Goal: Find contact information: Find contact information

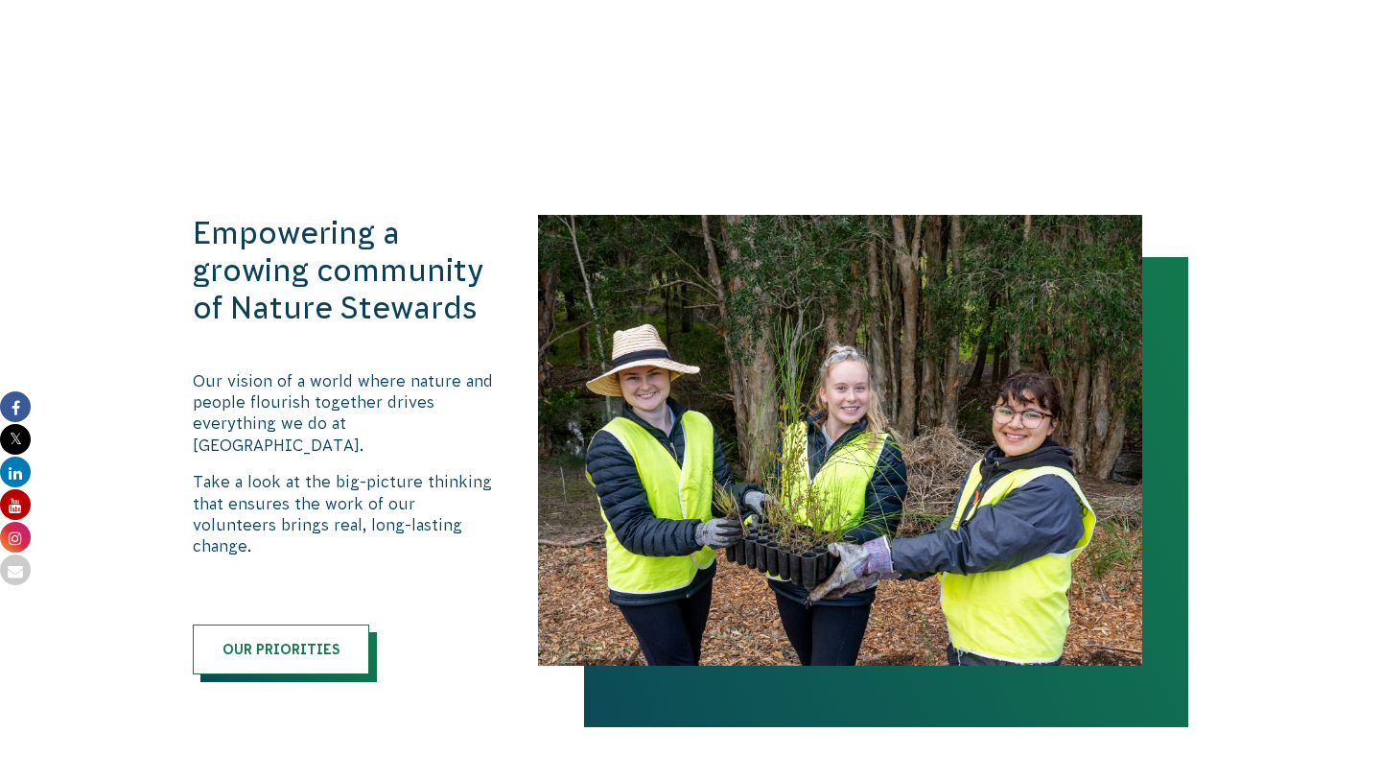
scroll to position [1899, 0]
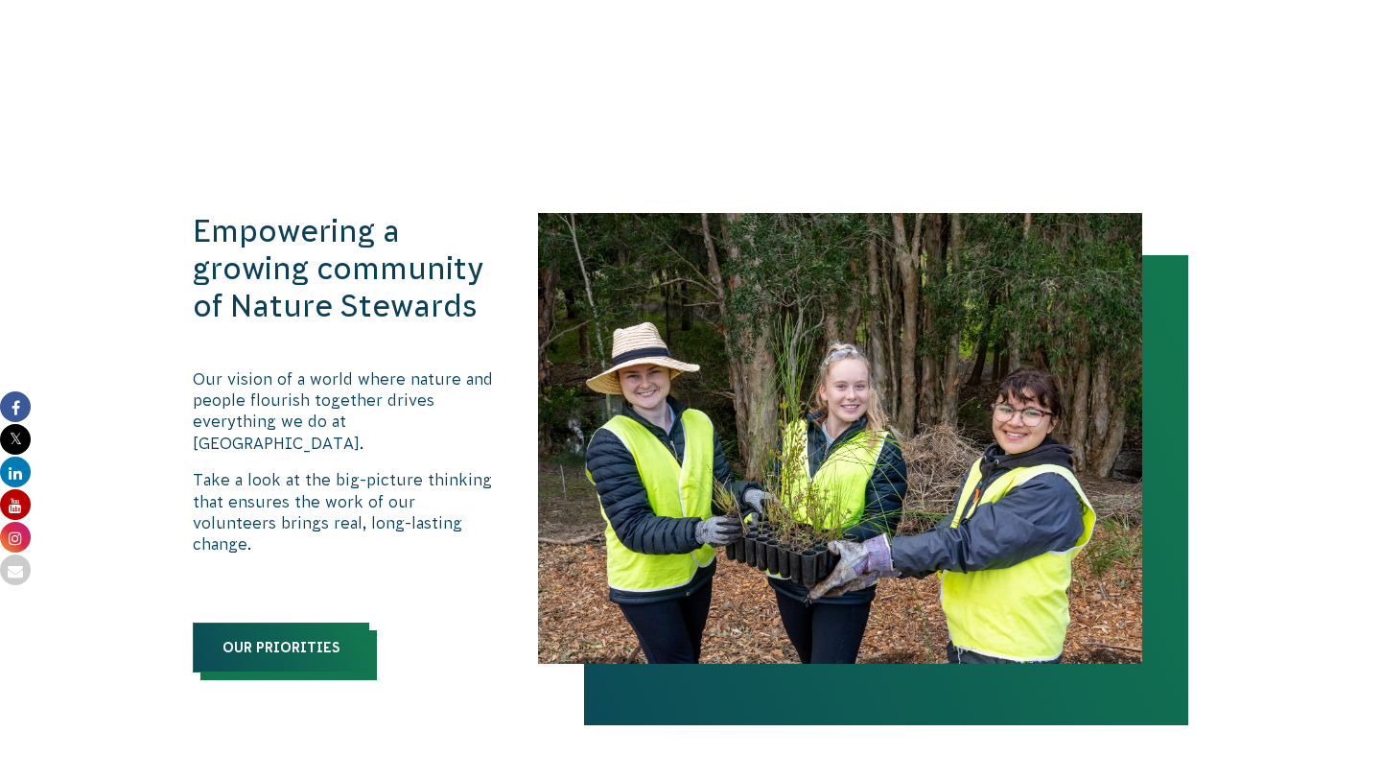
click at [299, 622] on link "Our priorities" at bounding box center [281, 647] width 176 height 50
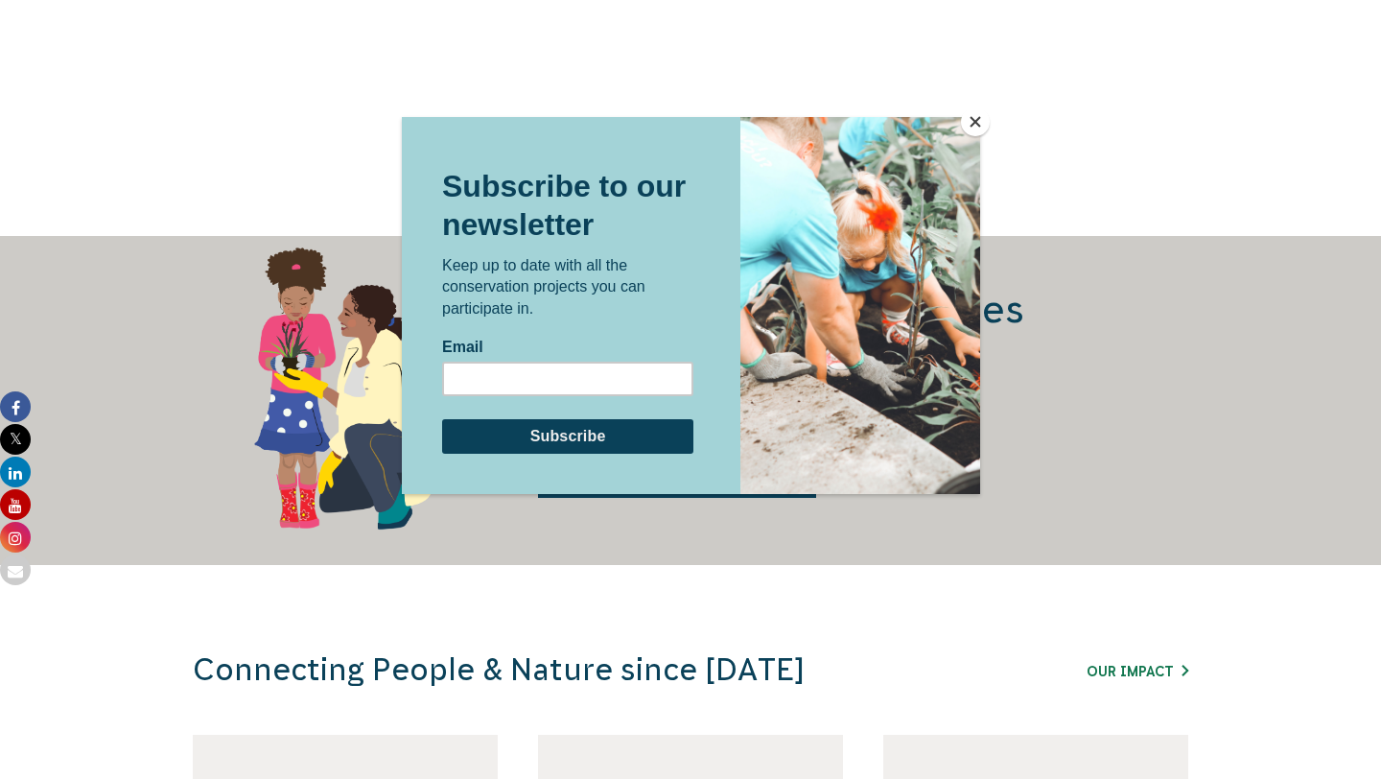
scroll to position [2549, 0]
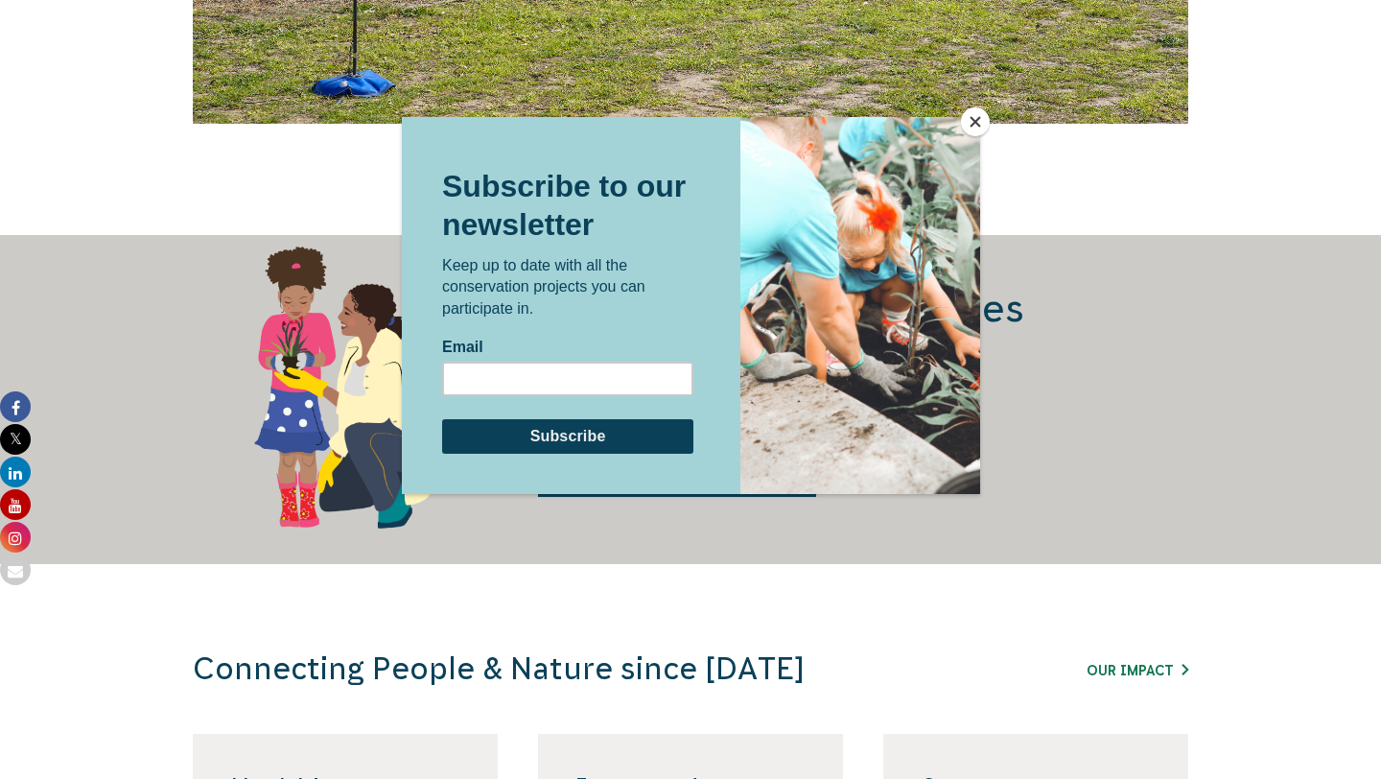
click at [969, 126] on button "Close" at bounding box center [975, 121] width 29 height 29
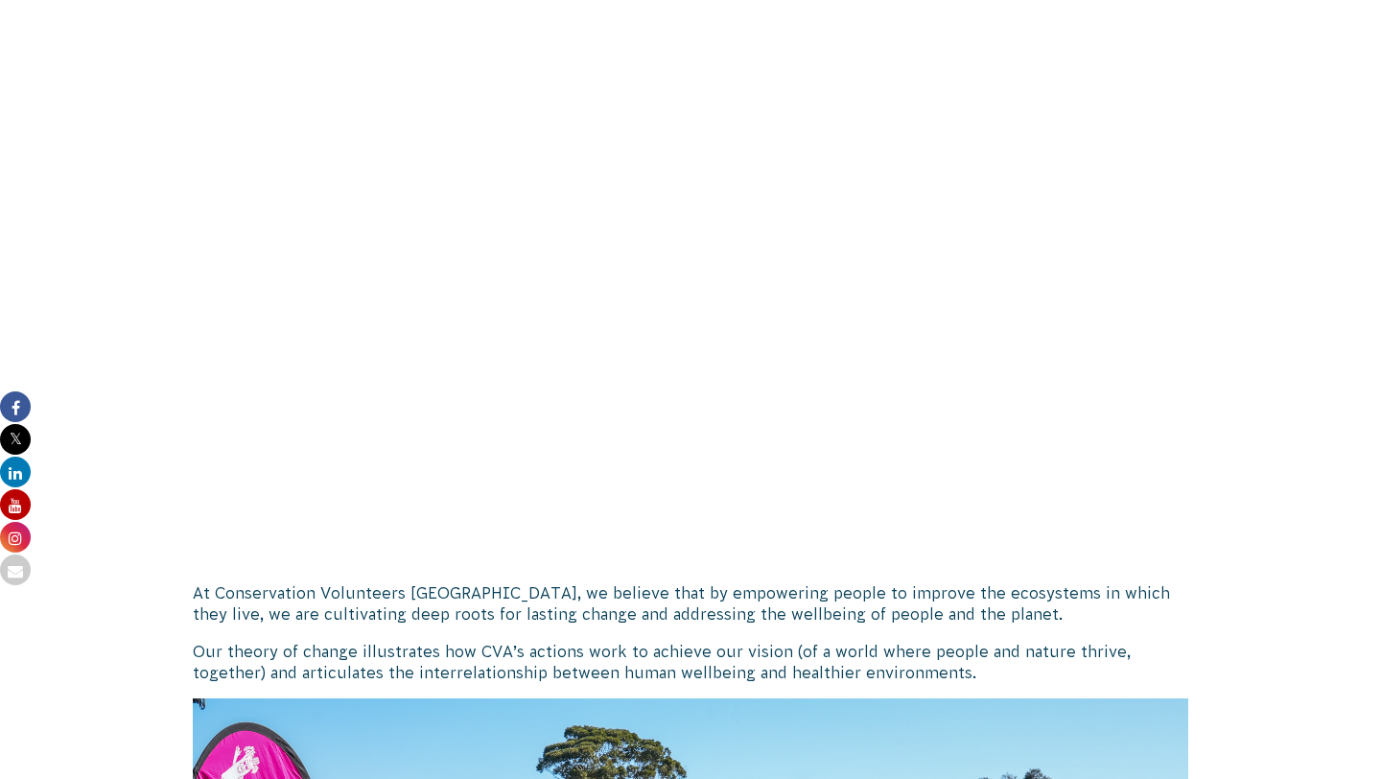
scroll to position [1327, 0]
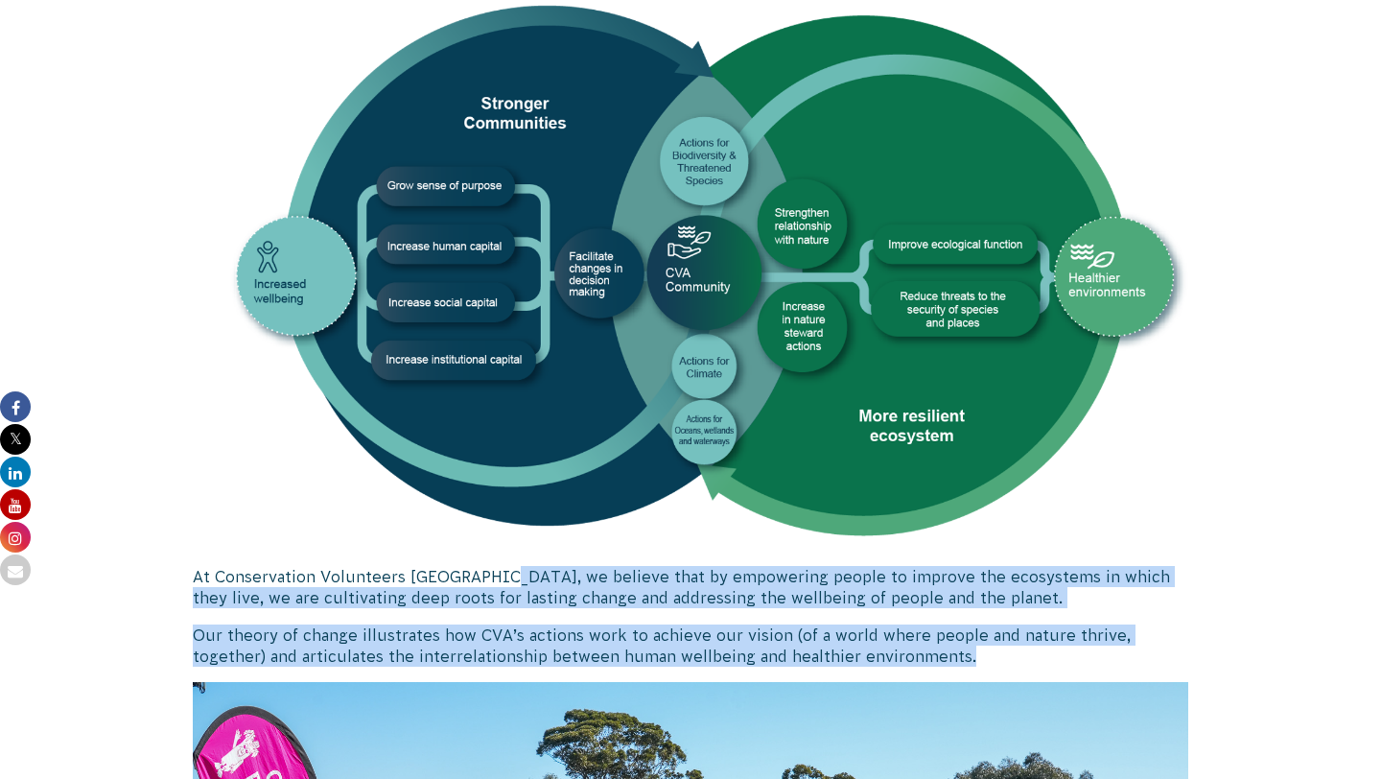
drag, startPoint x: 486, startPoint y: 581, endPoint x: 897, endPoint y: 652, distance: 416.6
click at [897, 652] on div "At Conservation Volunteers Australia, we believe that by empowering people to i…" at bounding box center [691, 650] width 996 height 1393
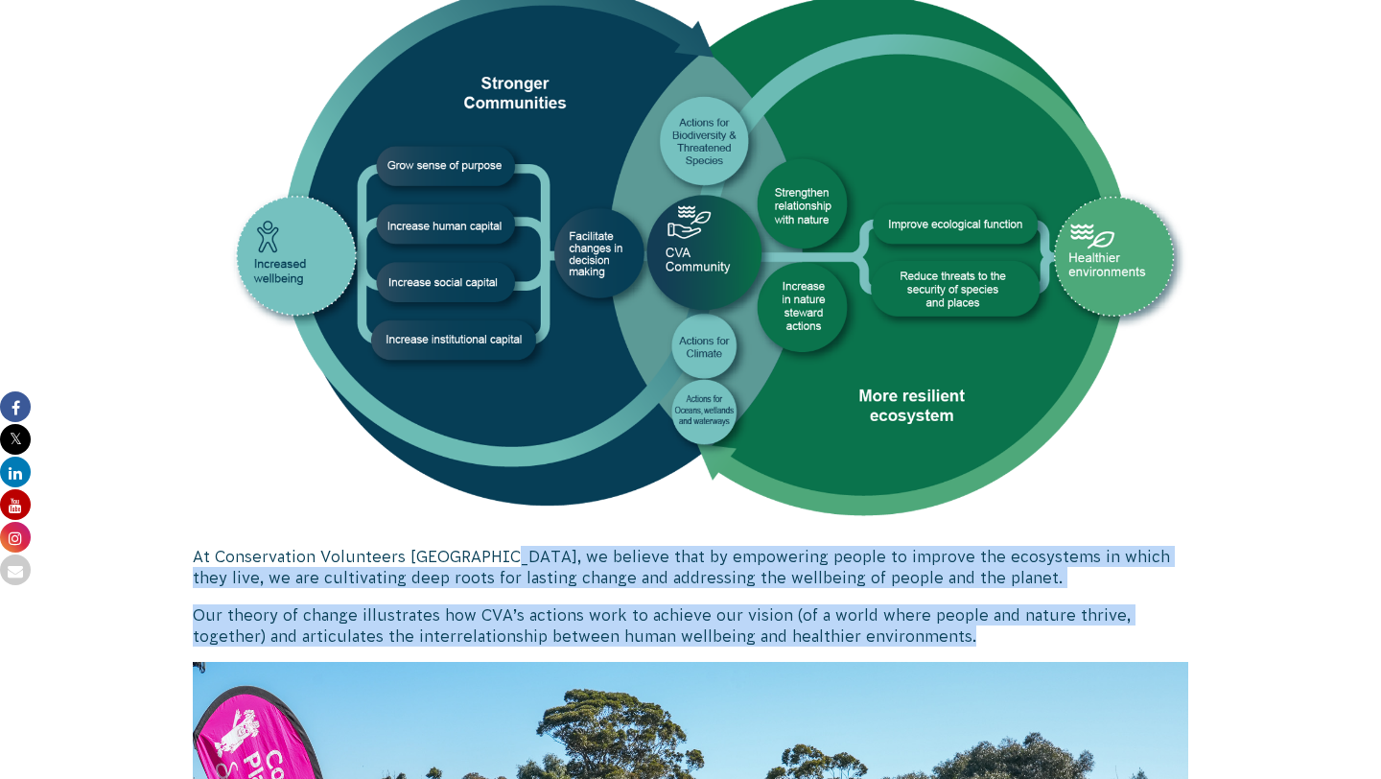
scroll to position [1343, 0]
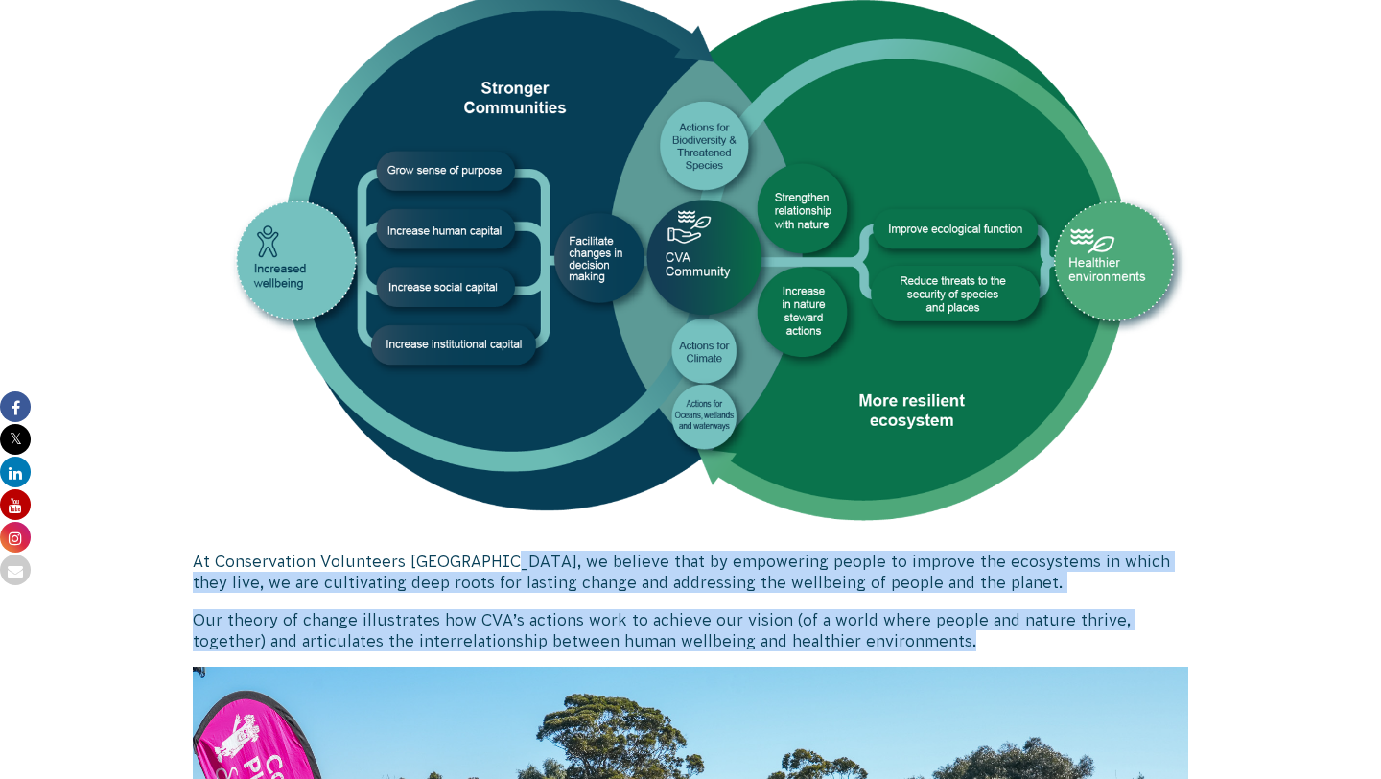
copy div "we believe that by empowering people to improve the ecosystems in which they li…"
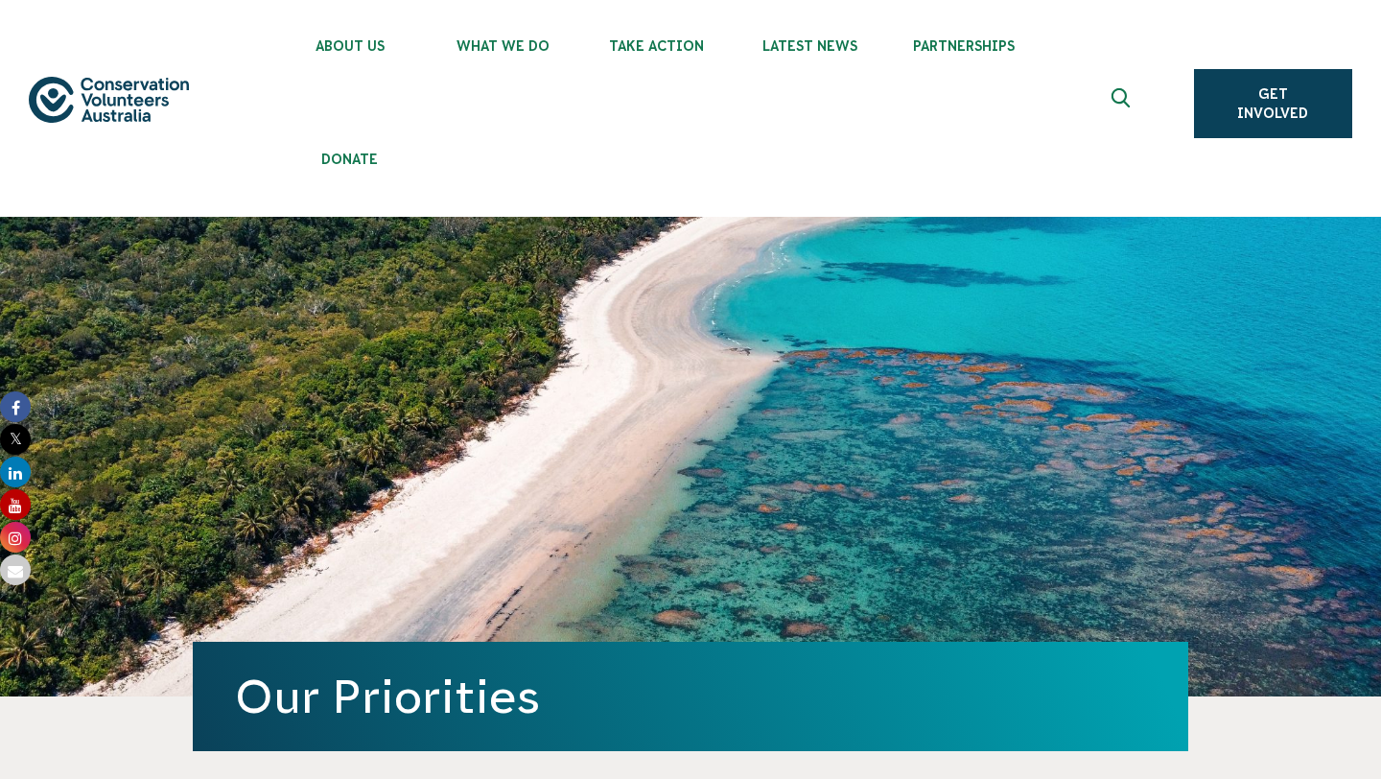
scroll to position [20, 0]
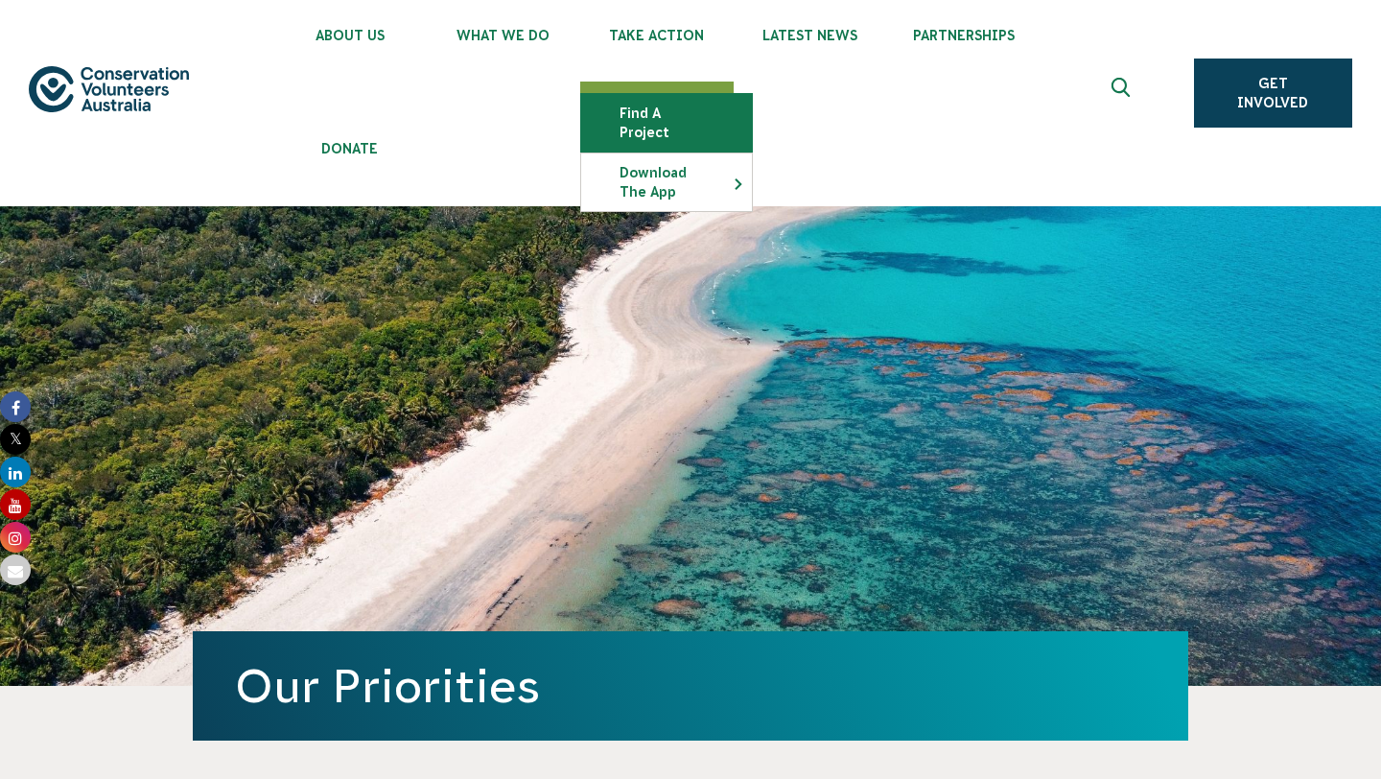
click at [634, 106] on link "Find a project" at bounding box center [666, 123] width 171 height 58
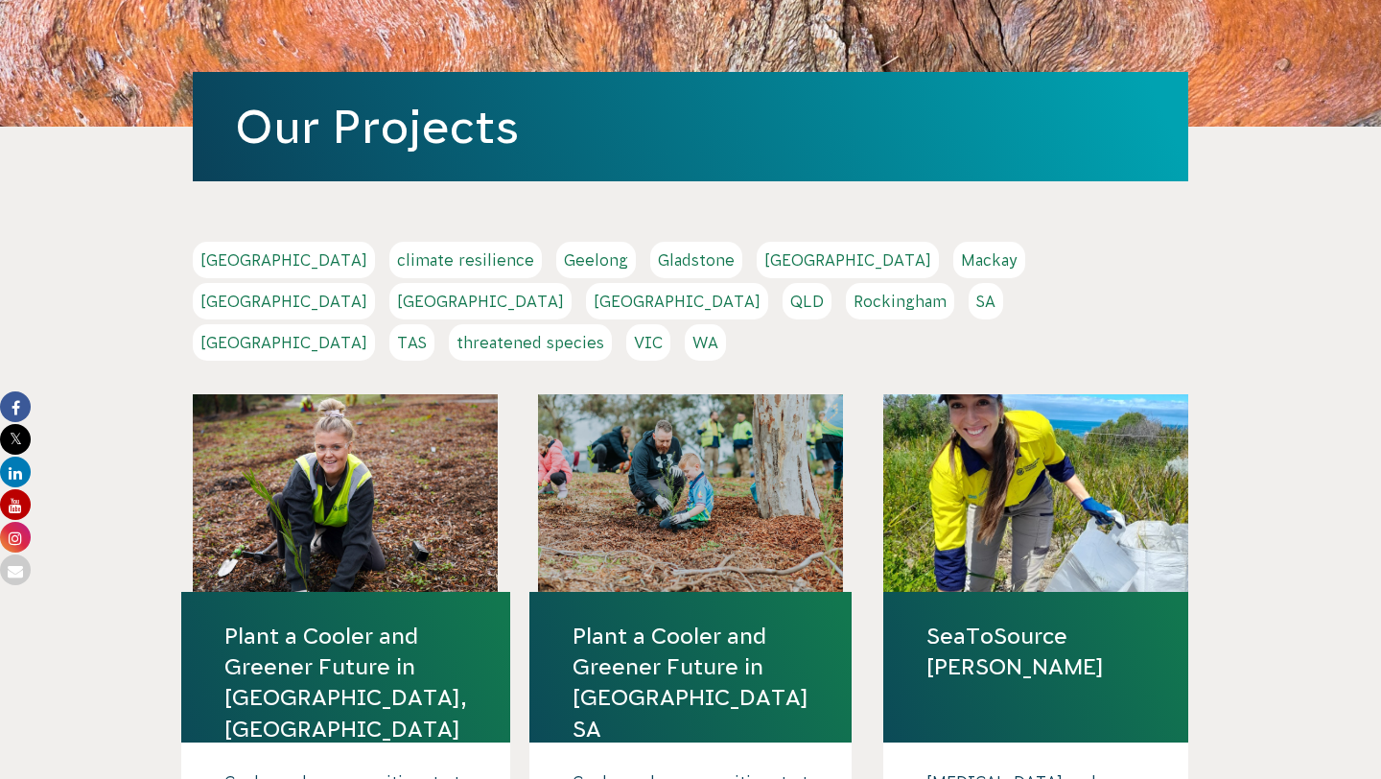
scroll to position [350, 0]
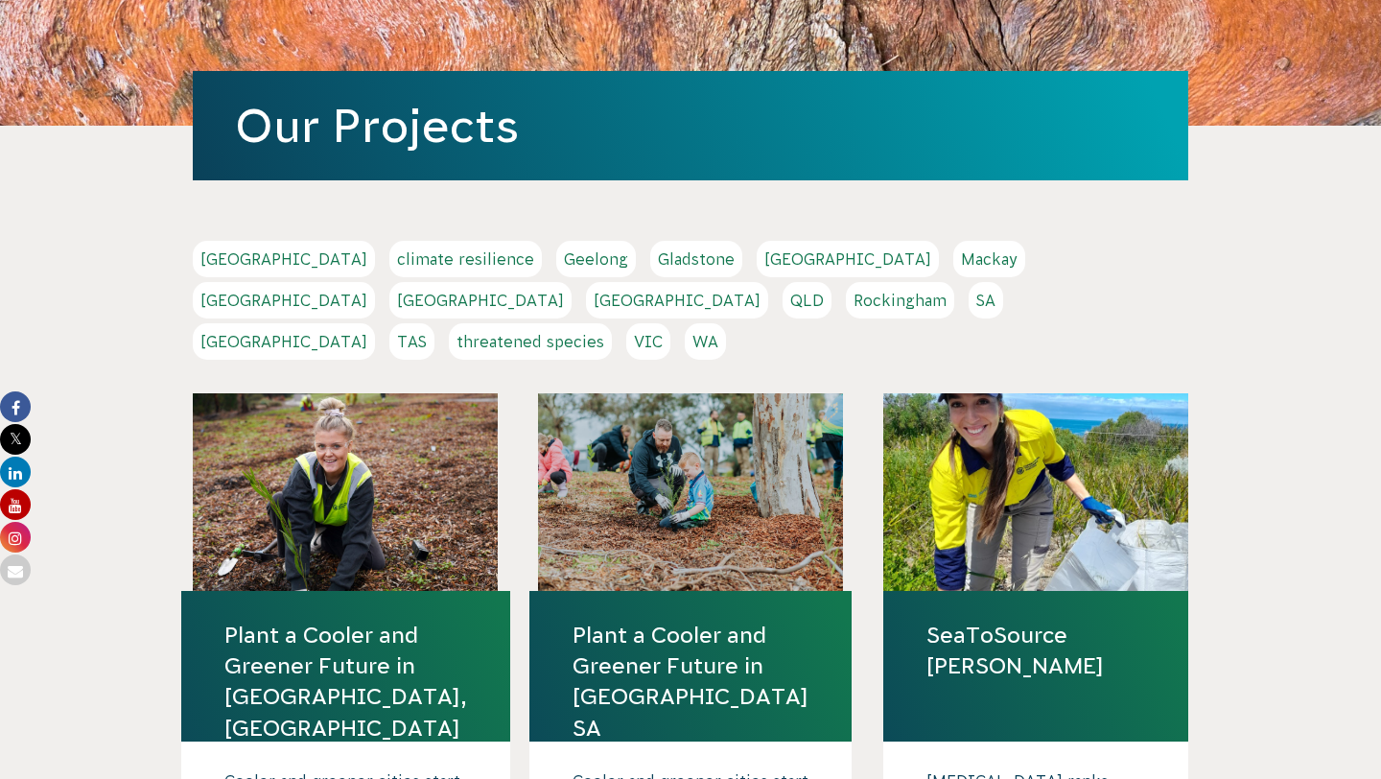
click at [768, 282] on link "Perth" at bounding box center [677, 300] width 182 height 36
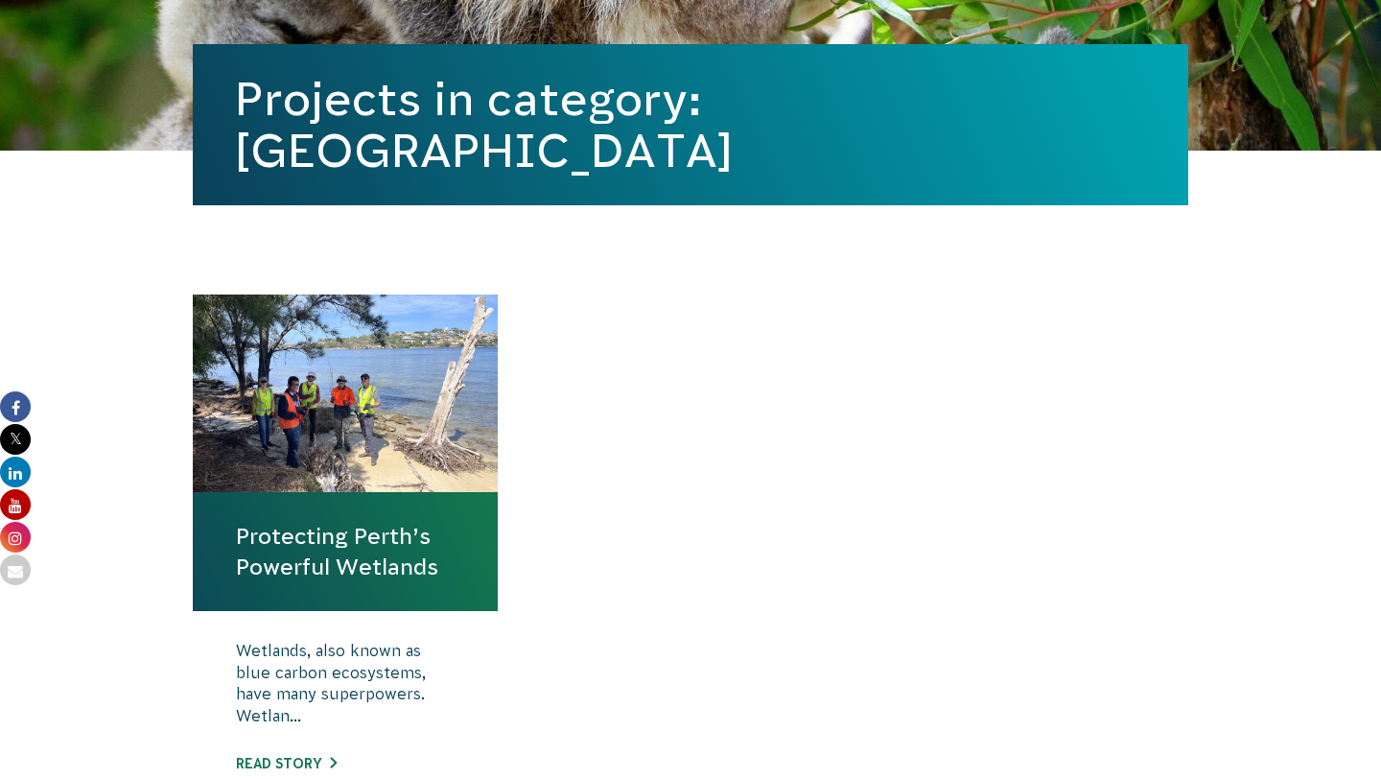
scroll to position [646, 0]
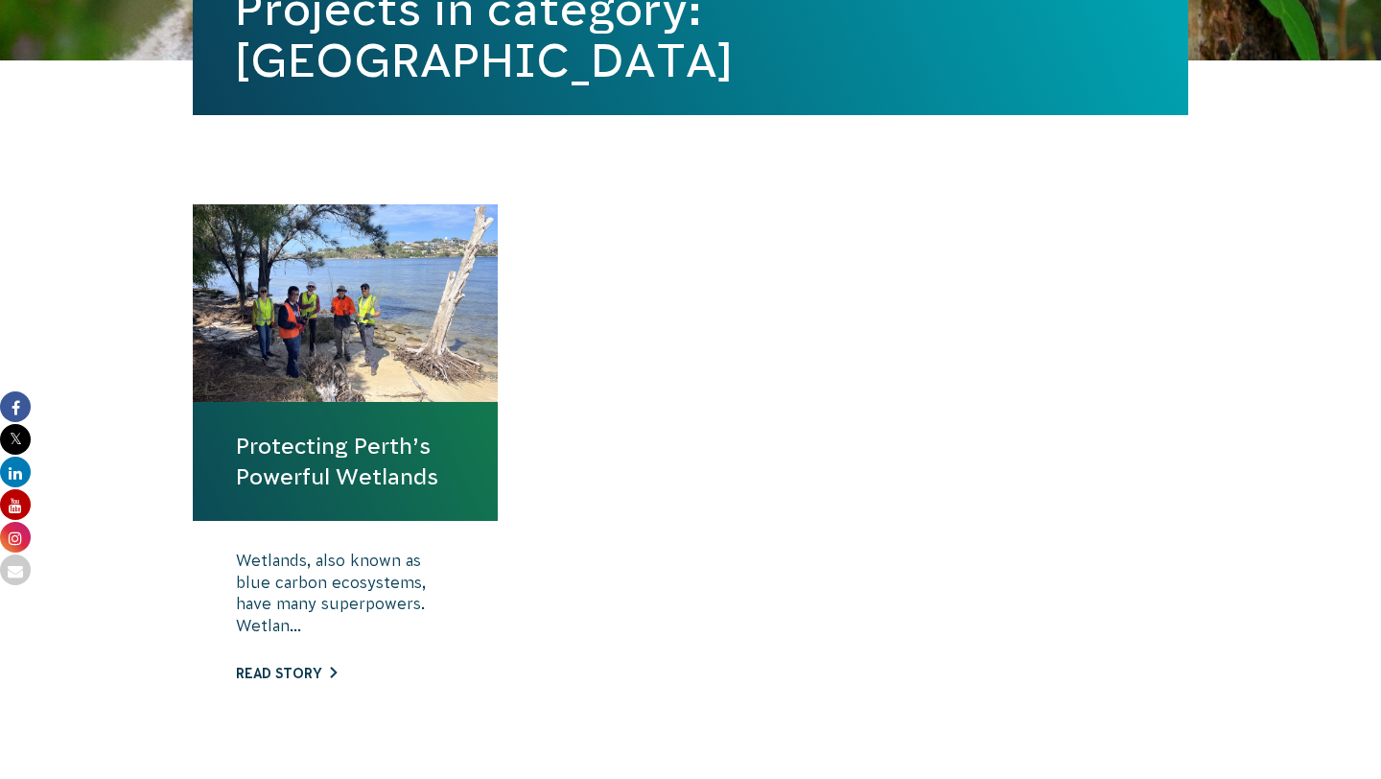
click at [309, 670] on link "Read story" at bounding box center [286, 673] width 101 height 15
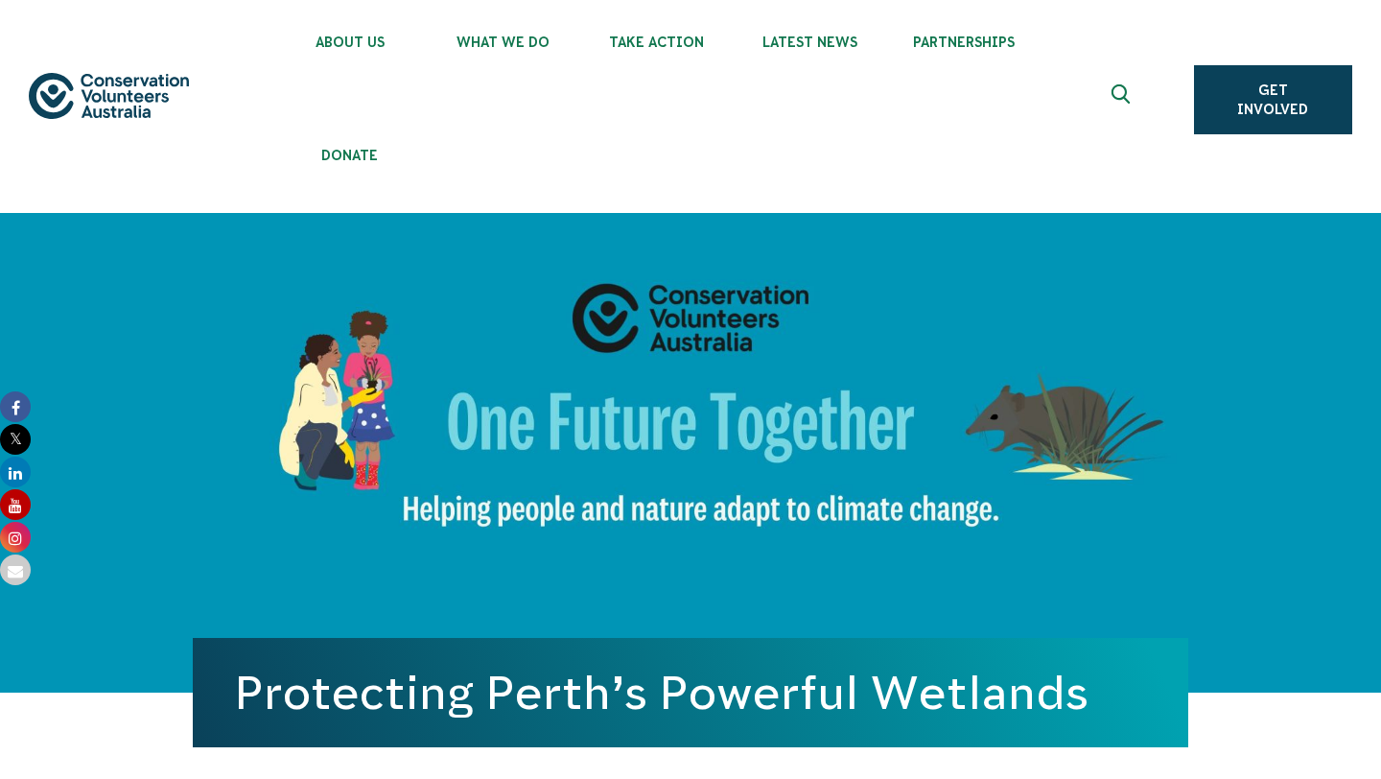
scroll to position [15, 0]
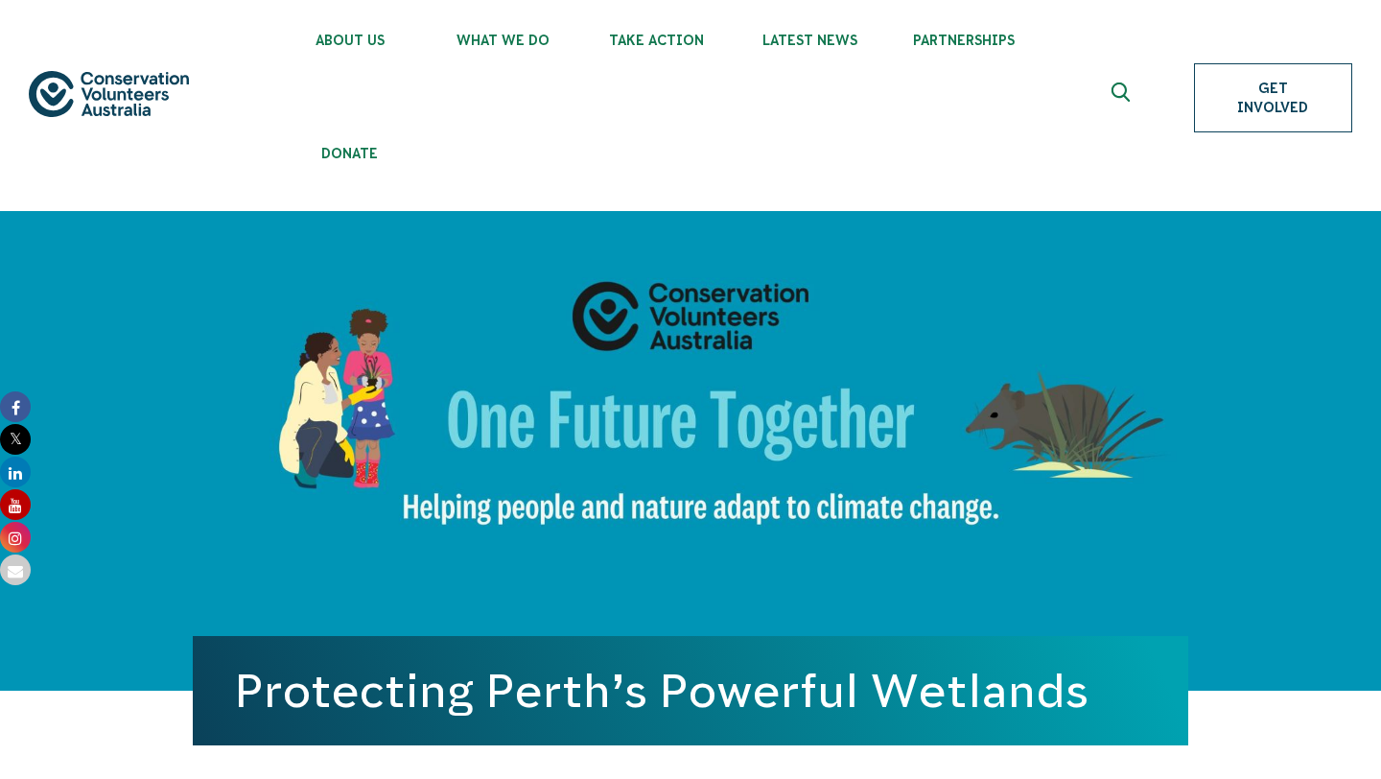
click at [1296, 100] on link "Get Involved" at bounding box center [1273, 97] width 158 height 69
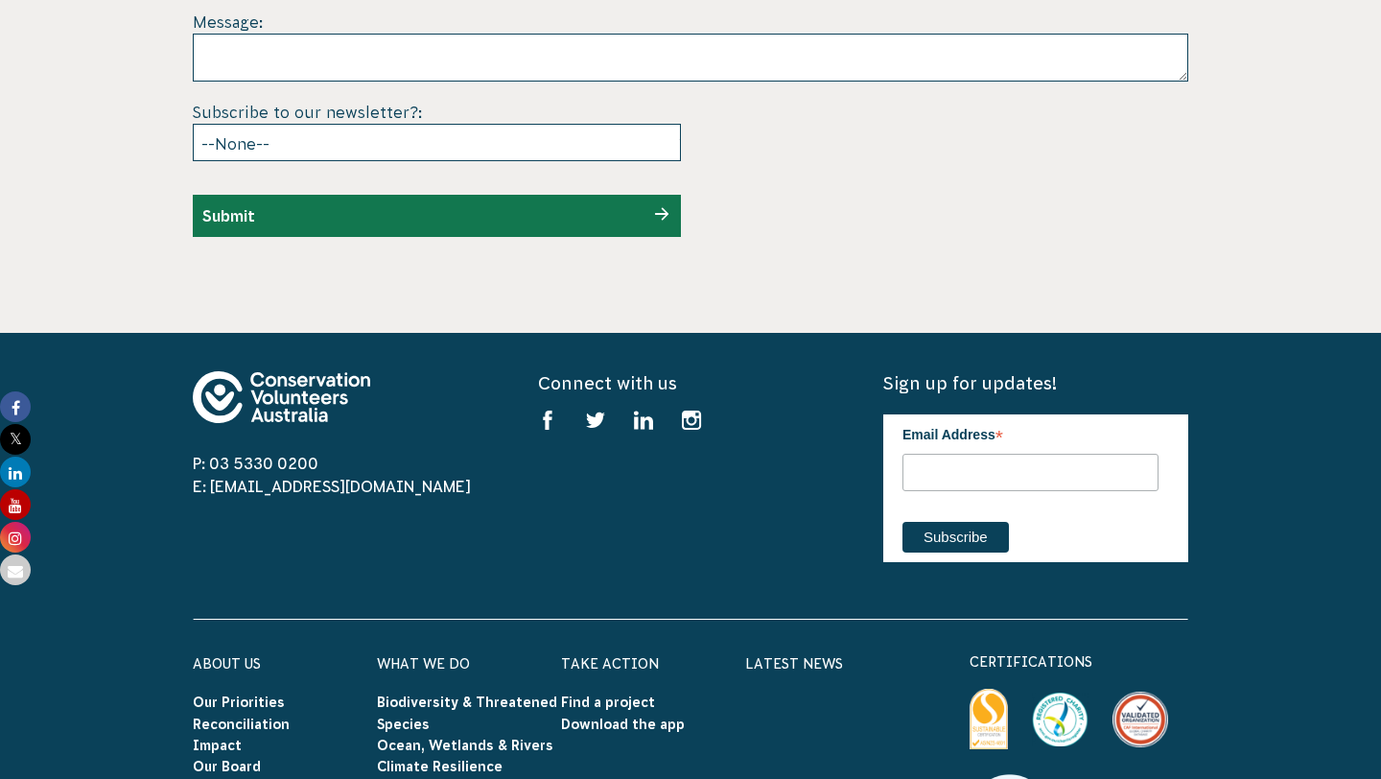
scroll to position [5939, 0]
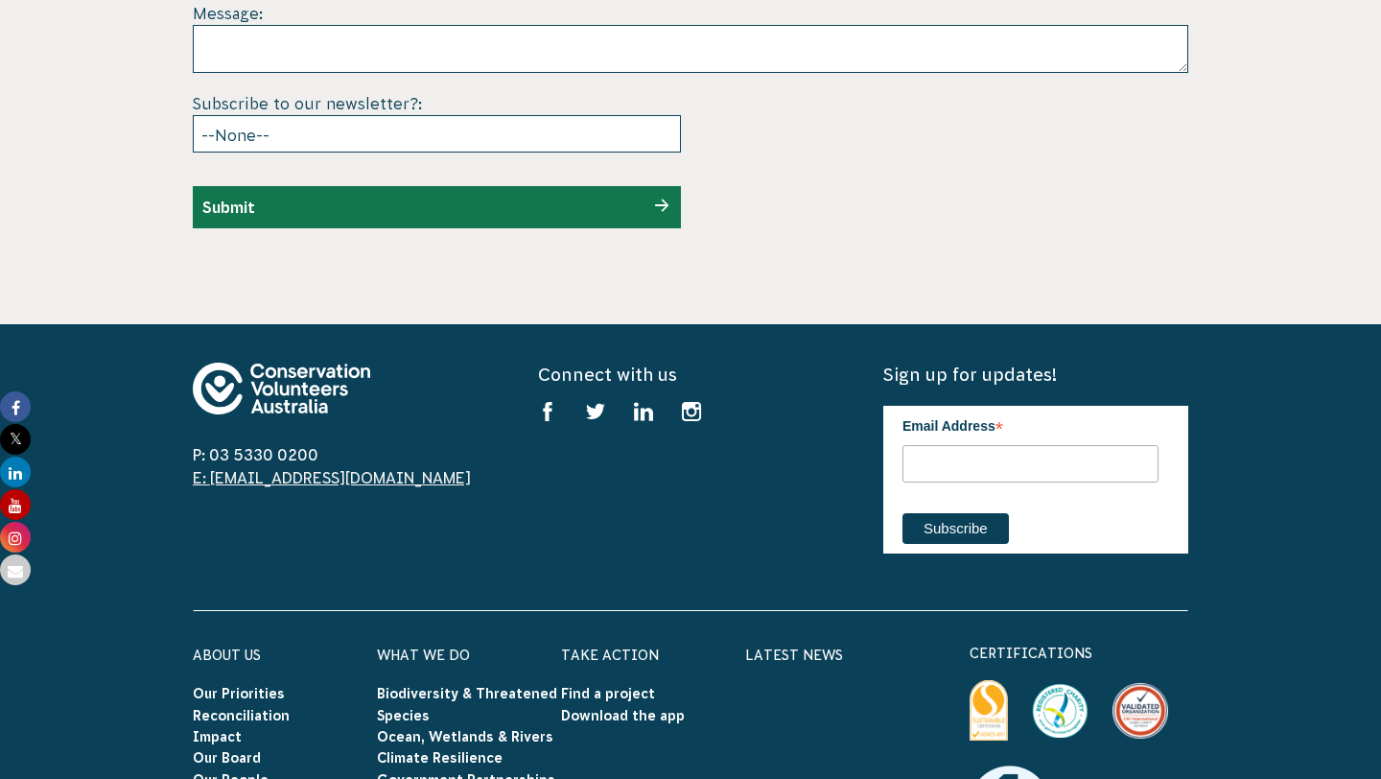
click at [297, 469] on link "E: [EMAIL_ADDRESS][DOMAIN_NAME]" at bounding box center [332, 477] width 278 height 17
drag, startPoint x: 347, startPoint y: 434, endPoint x: 212, endPoint y: 434, distance: 135.2
click at [212, 466] on span "E: [EMAIL_ADDRESS][DOMAIN_NAME]" at bounding box center [345, 477] width 305 height 23
copy link "[EMAIL_ADDRESS][DOMAIN_NAME]"
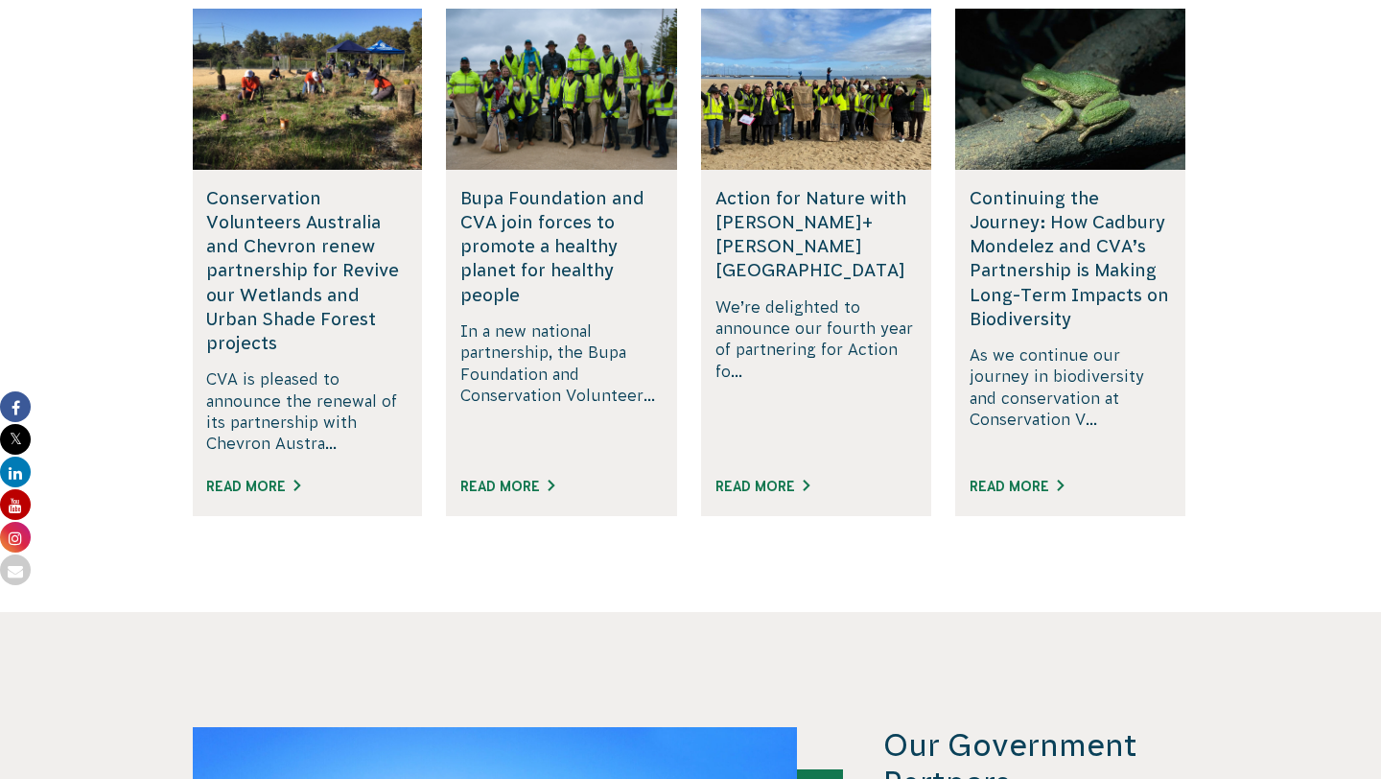
scroll to position [3346, 0]
